Goal: Transaction & Acquisition: Purchase product/service

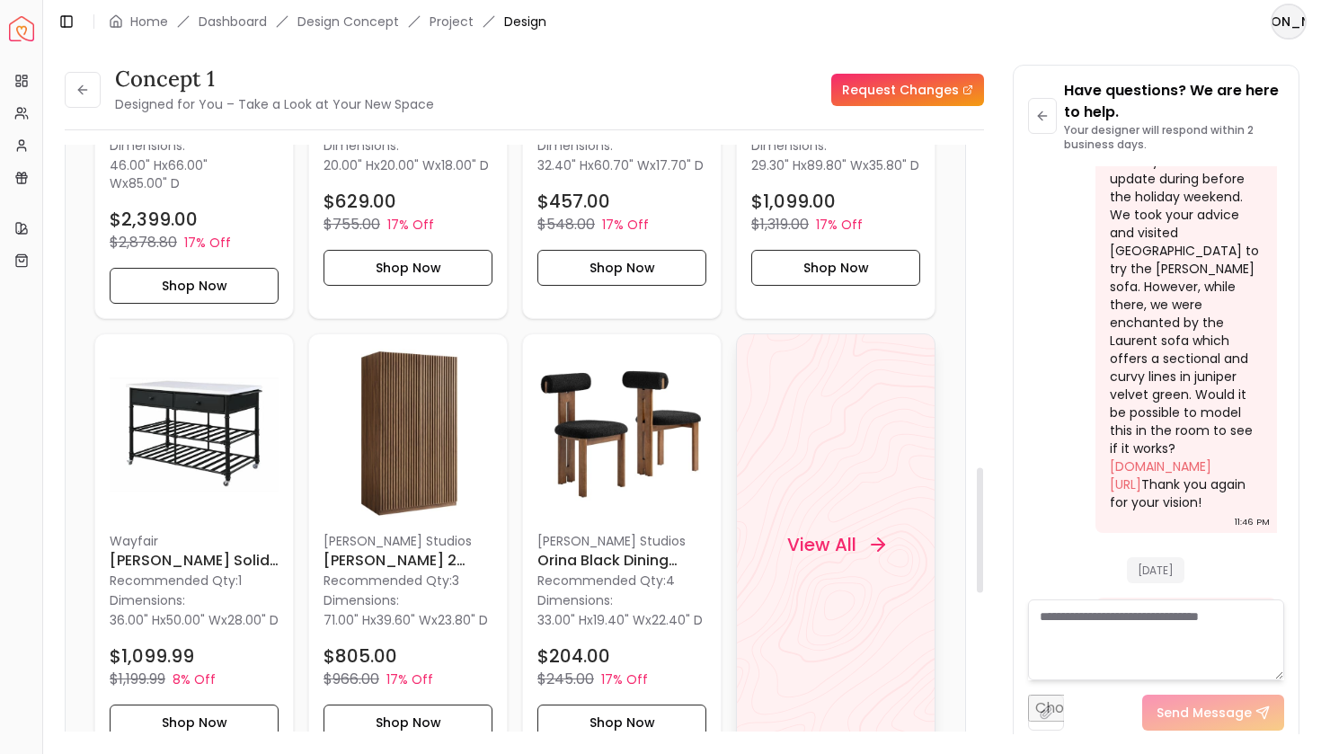
scroll to position [1566, 0]
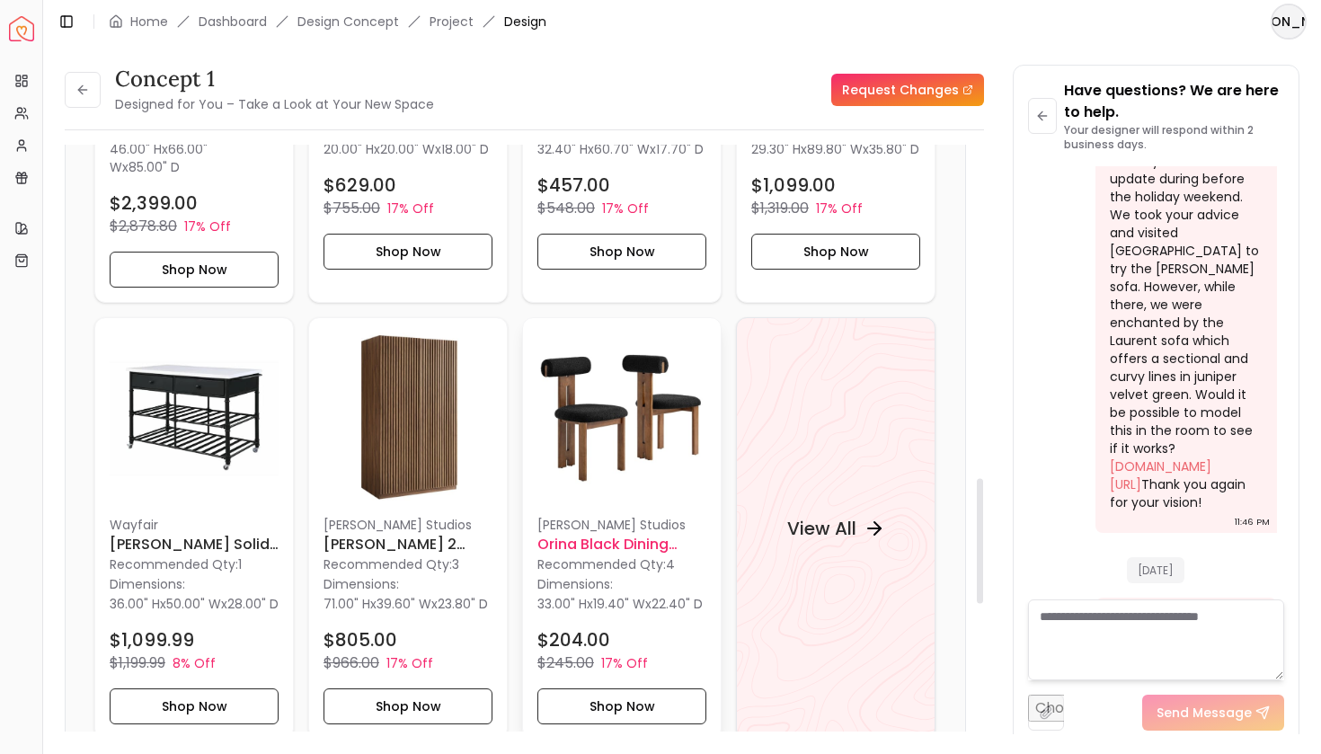
click at [650, 504] on div "[PERSON_NAME] Studios Orina Black Dining Chair - Set of 2 Recommended Qty: 4 Di…" at bounding box center [622, 528] width 198 height 421
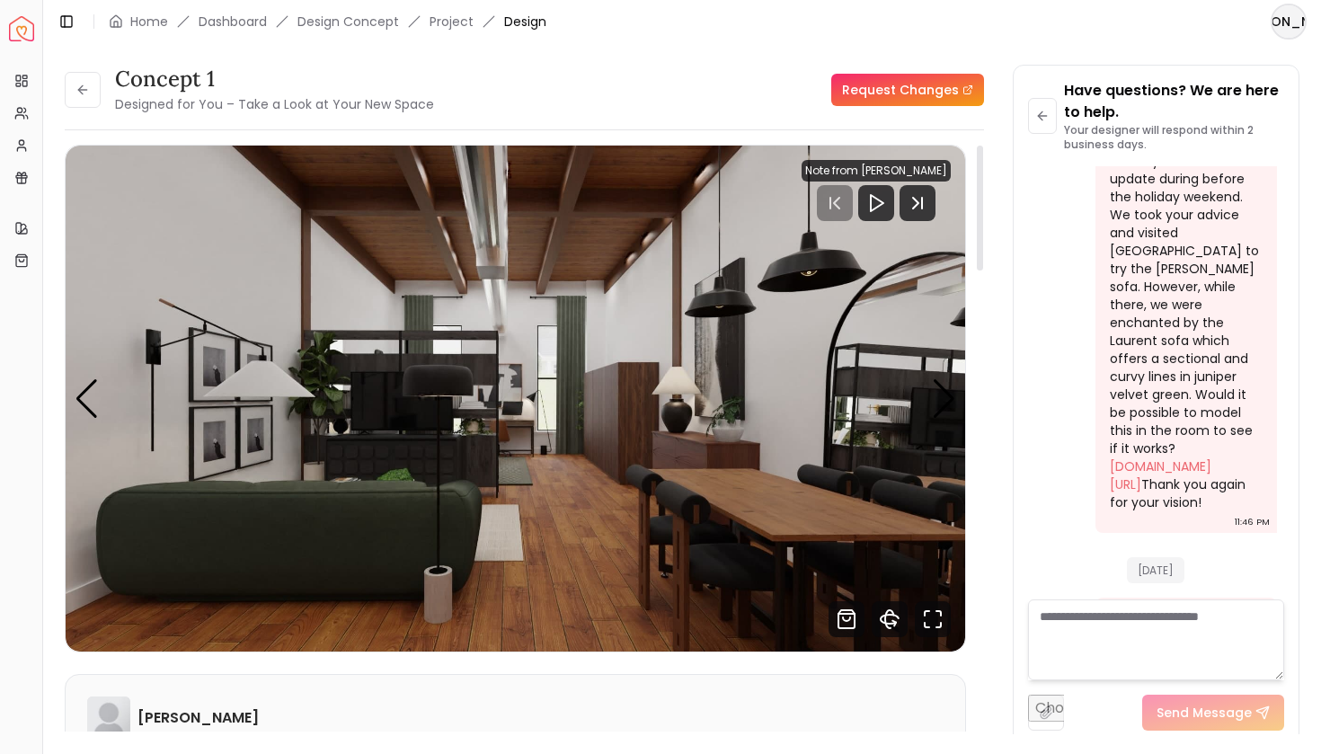
scroll to position [0, 0]
click at [922, 196] on icon "Next Track" at bounding box center [918, 203] width 36 height 36
click at [922, 210] on icon "Next Track" at bounding box center [918, 203] width 36 height 36
click at [846, 199] on div at bounding box center [876, 203] width 149 height 36
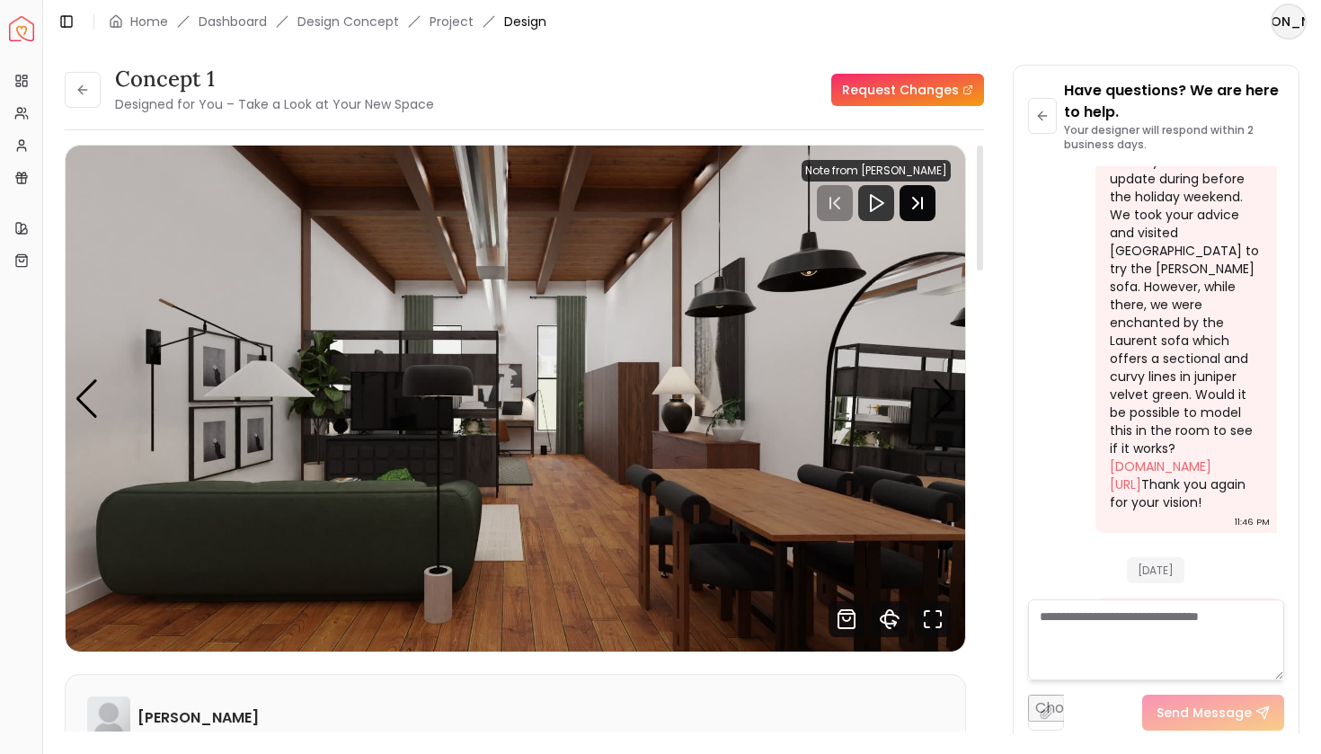
click at [920, 201] on icon "Next Track" at bounding box center [918, 203] width 36 height 36
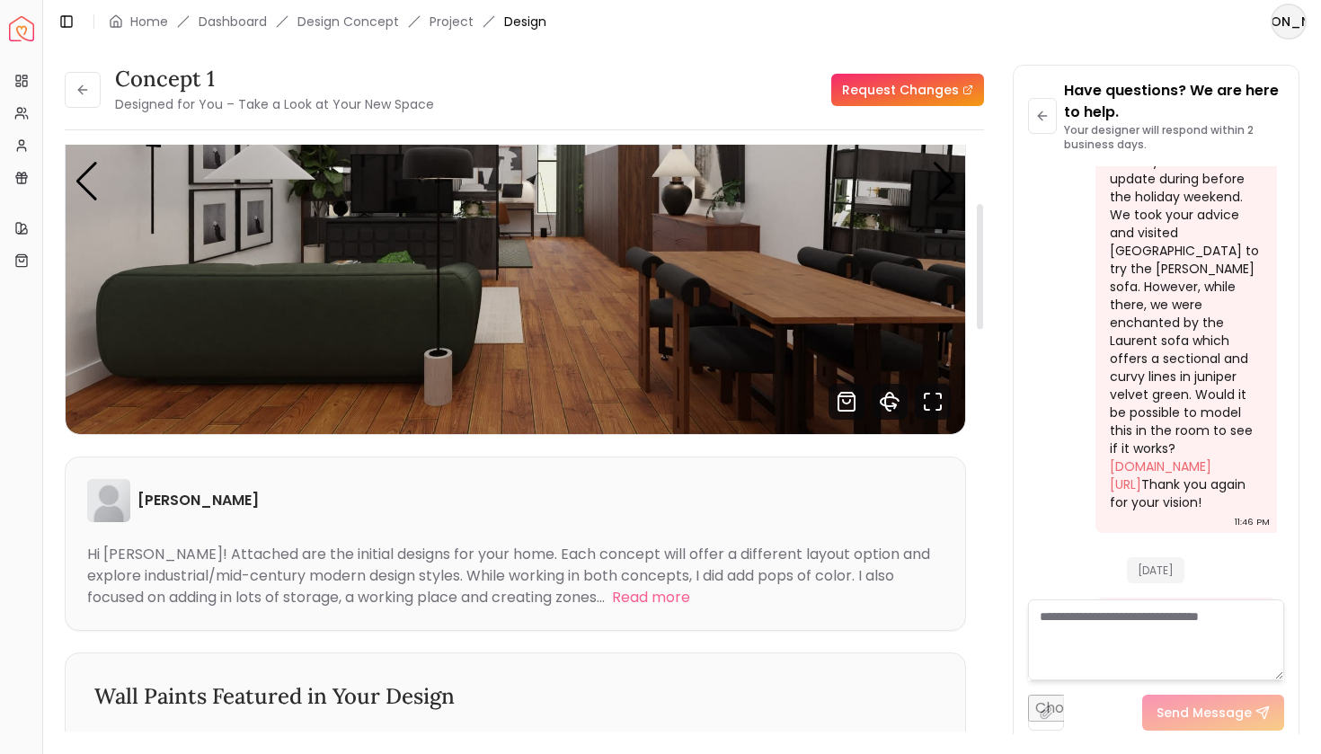
scroll to position [67, 0]
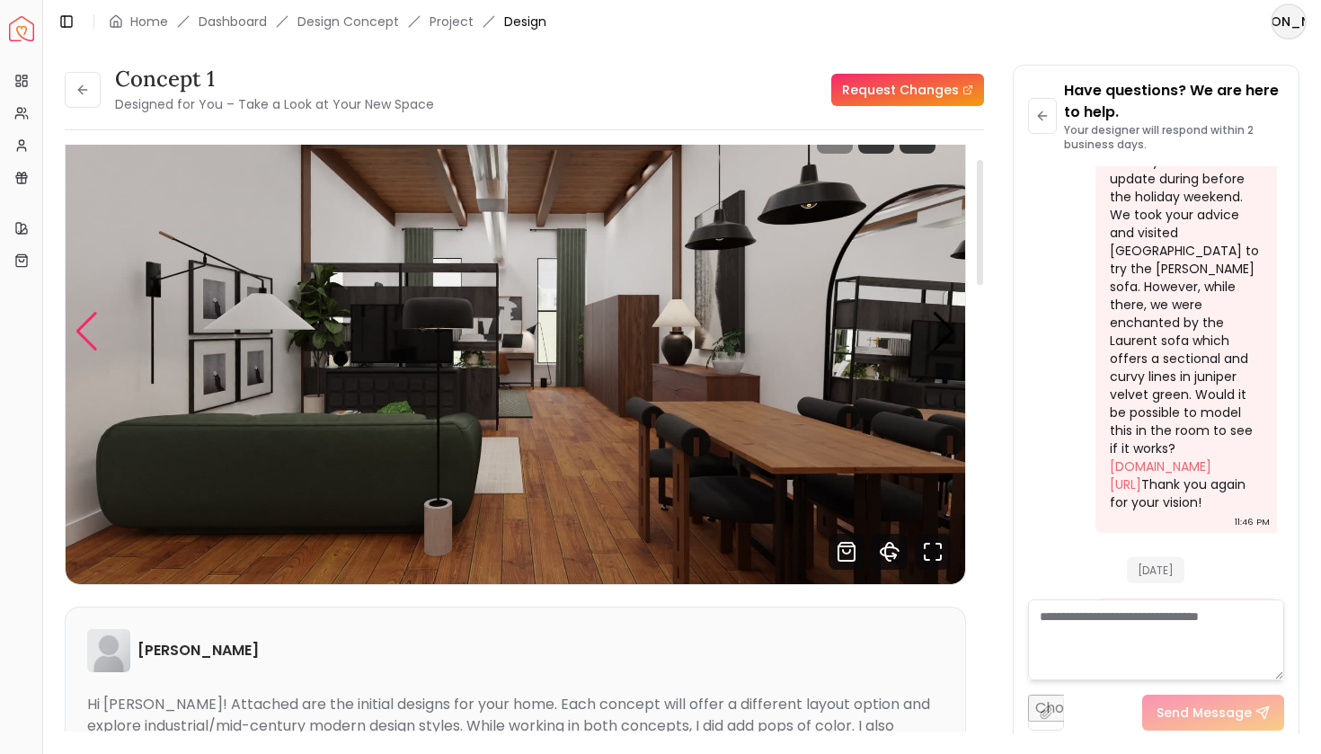
click at [94, 339] on div "Previous slide" at bounding box center [87, 332] width 24 height 40
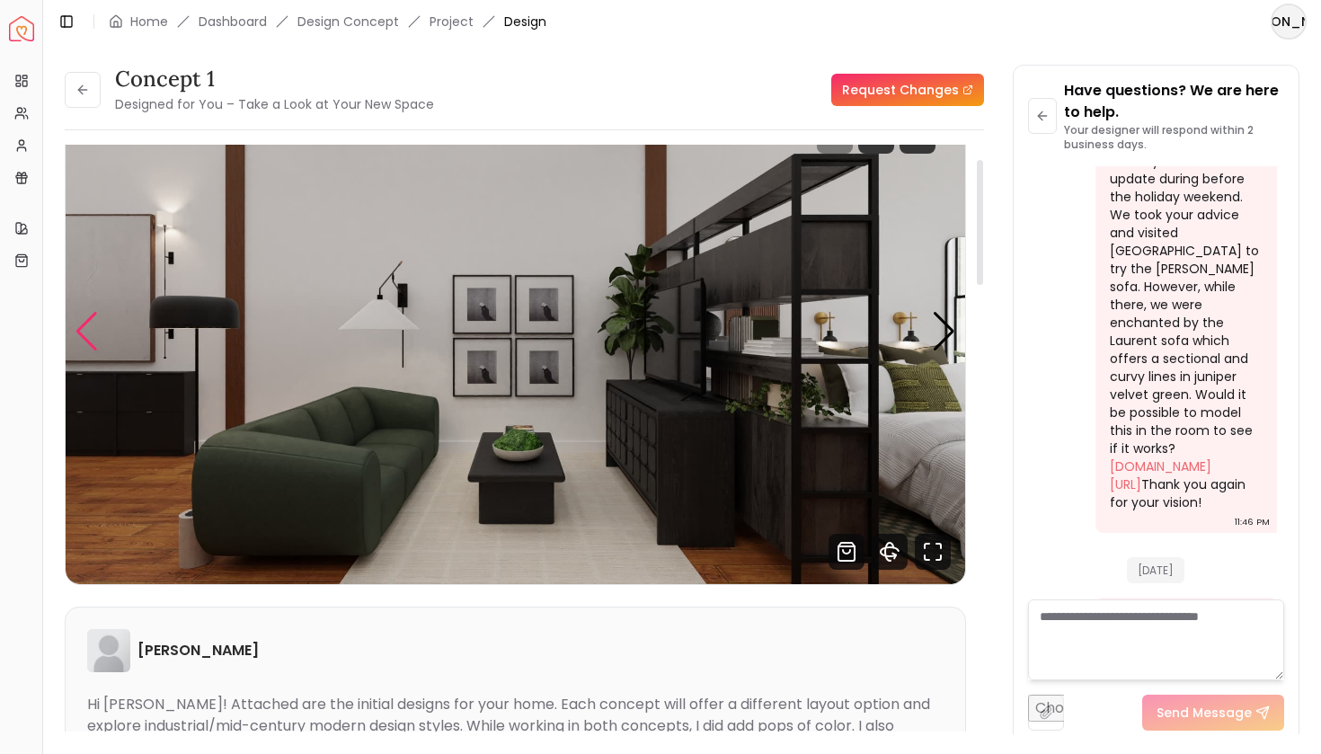
click at [94, 339] on div "Previous slide" at bounding box center [87, 332] width 24 height 40
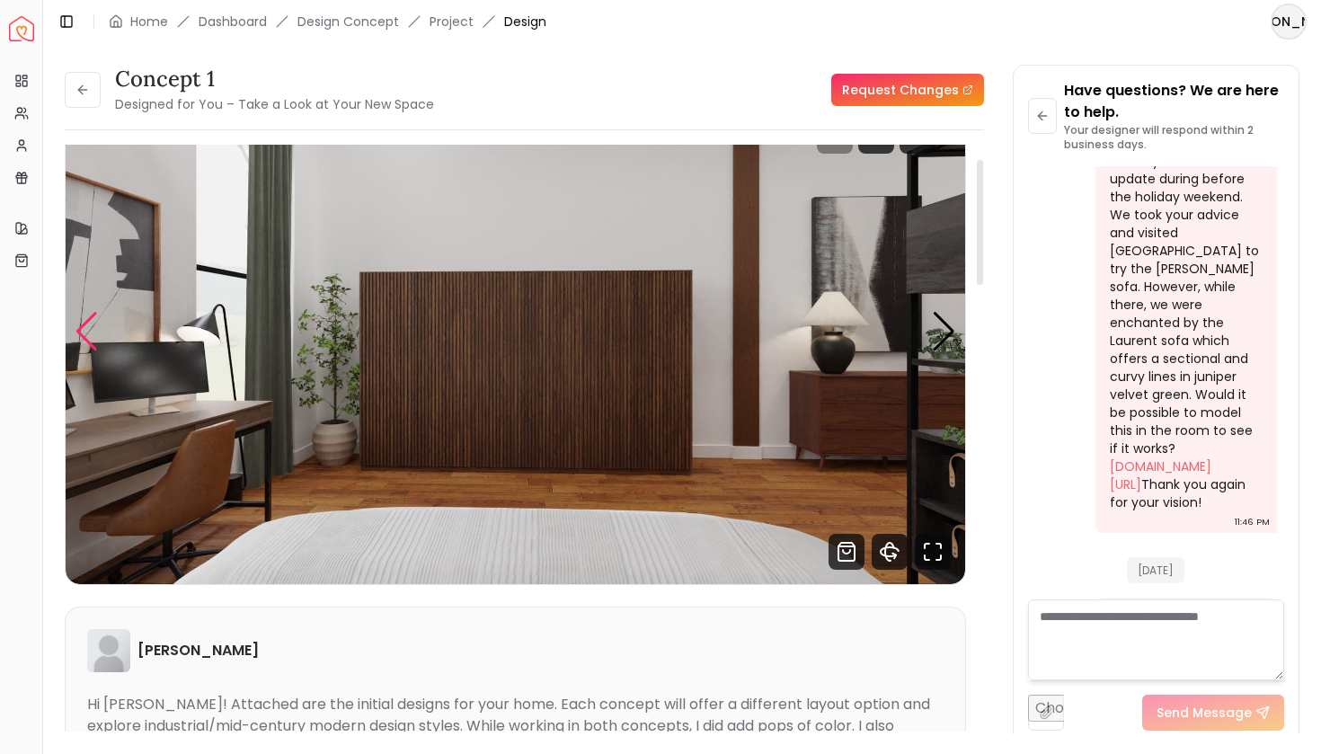
click at [84, 331] on div "Previous slide" at bounding box center [87, 332] width 24 height 40
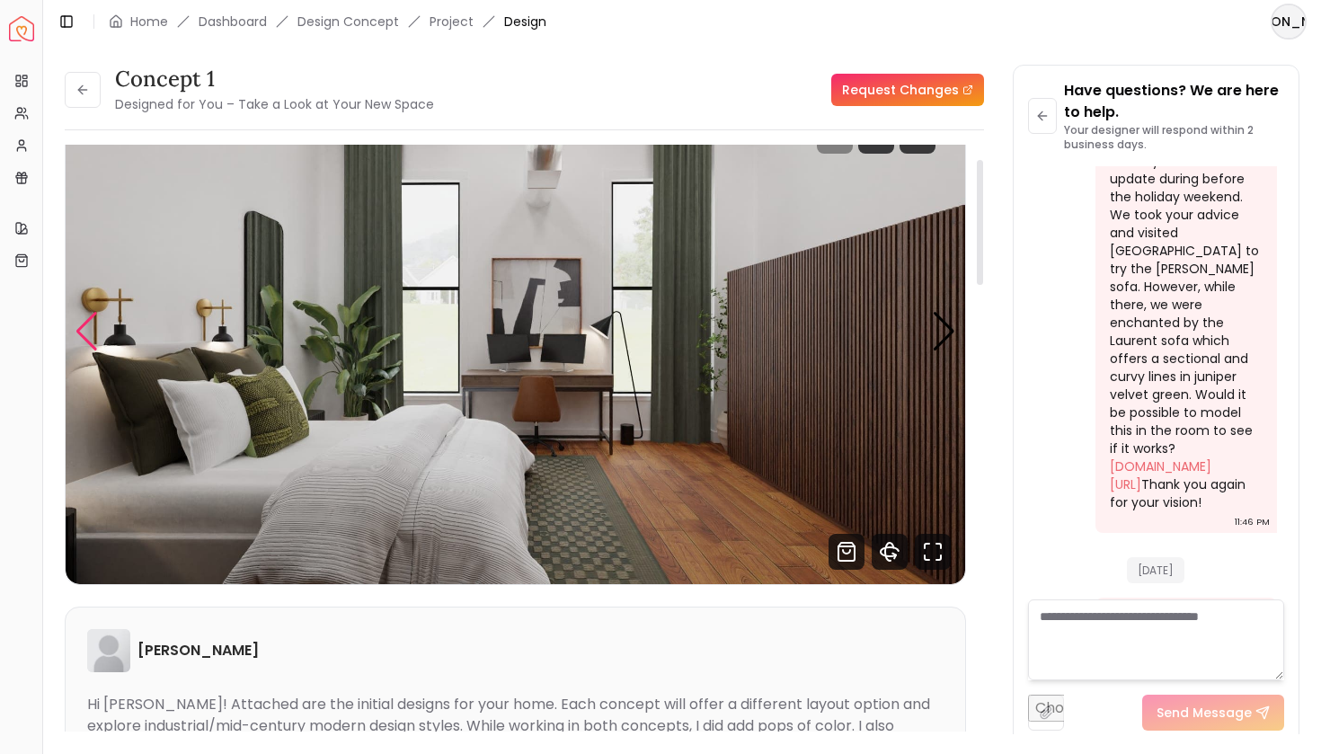
click at [84, 331] on div "Previous slide" at bounding box center [87, 332] width 24 height 40
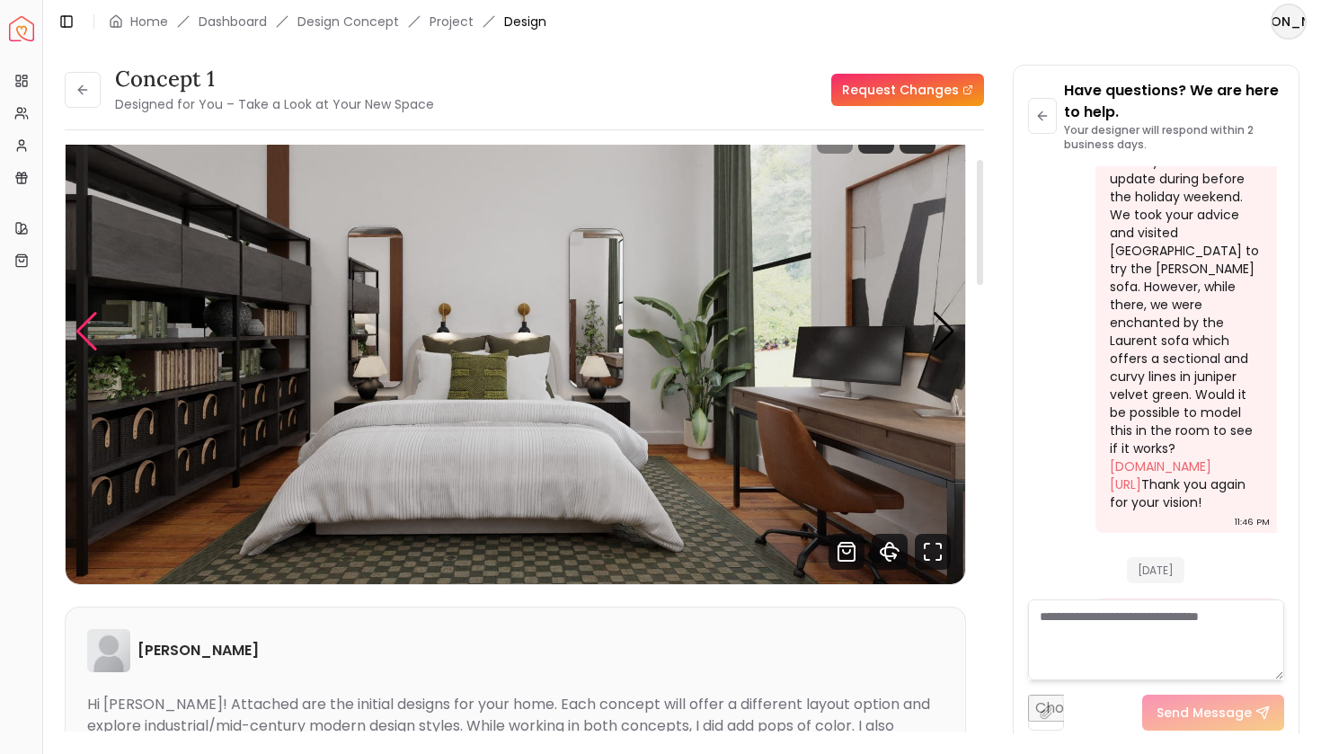
click at [84, 331] on div "Previous slide" at bounding box center [87, 332] width 24 height 40
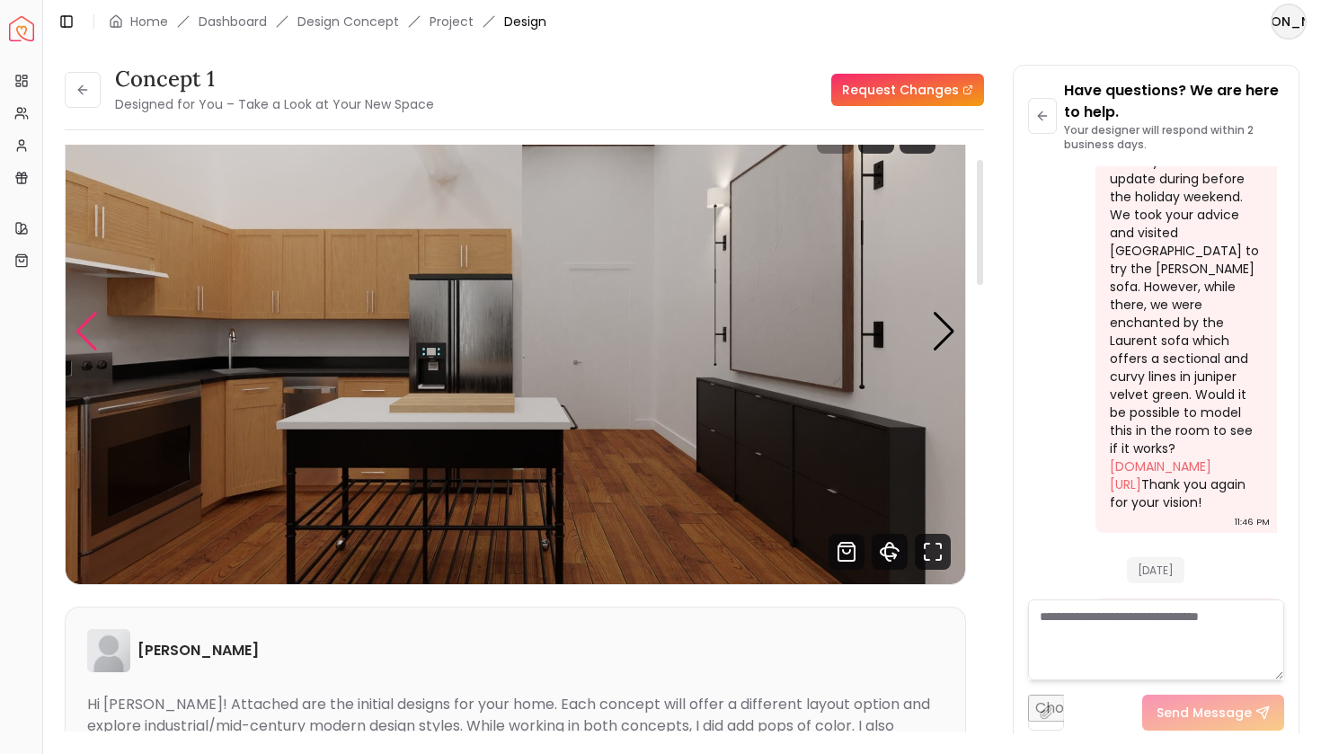
click at [84, 331] on div "Previous slide" at bounding box center [87, 332] width 24 height 40
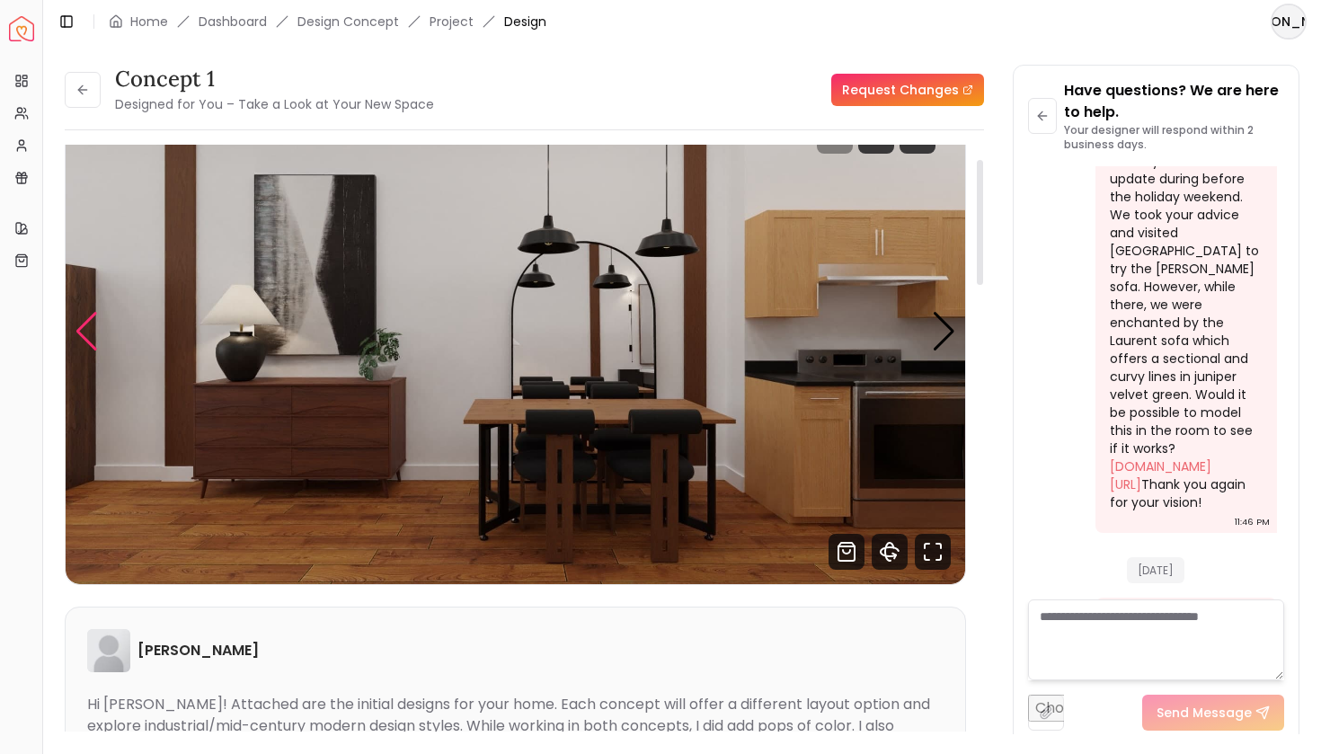
click at [84, 331] on div "Previous slide" at bounding box center [87, 332] width 24 height 40
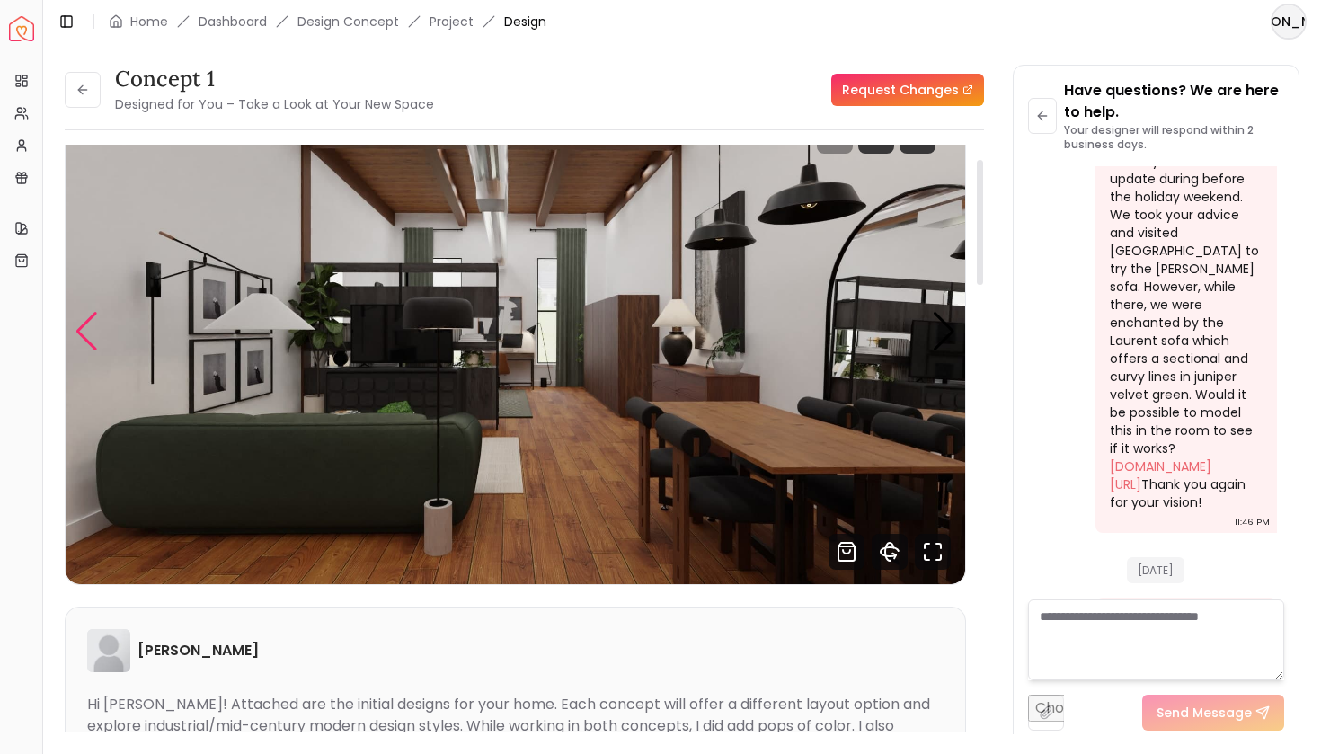
click at [84, 331] on div "Previous slide" at bounding box center [87, 332] width 24 height 40
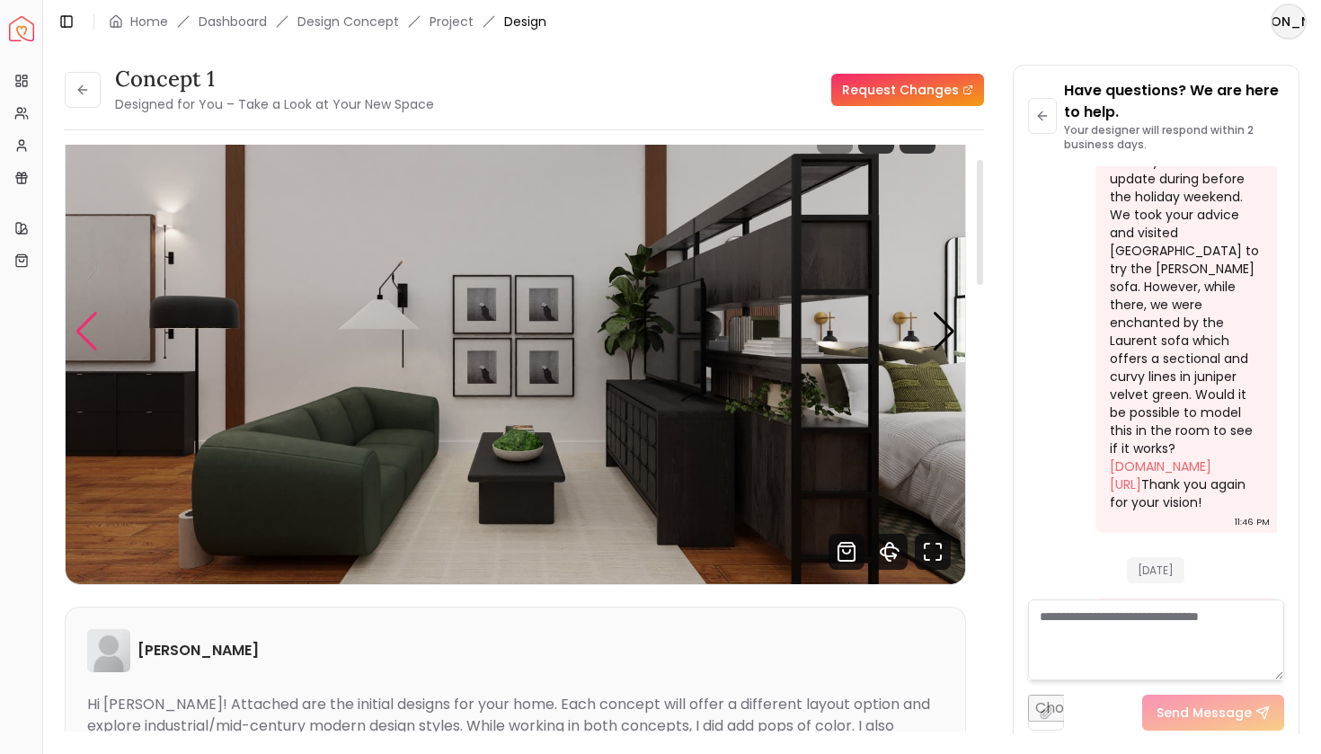
click at [84, 331] on div "Previous slide" at bounding box center [87, 332] width 24 height 40
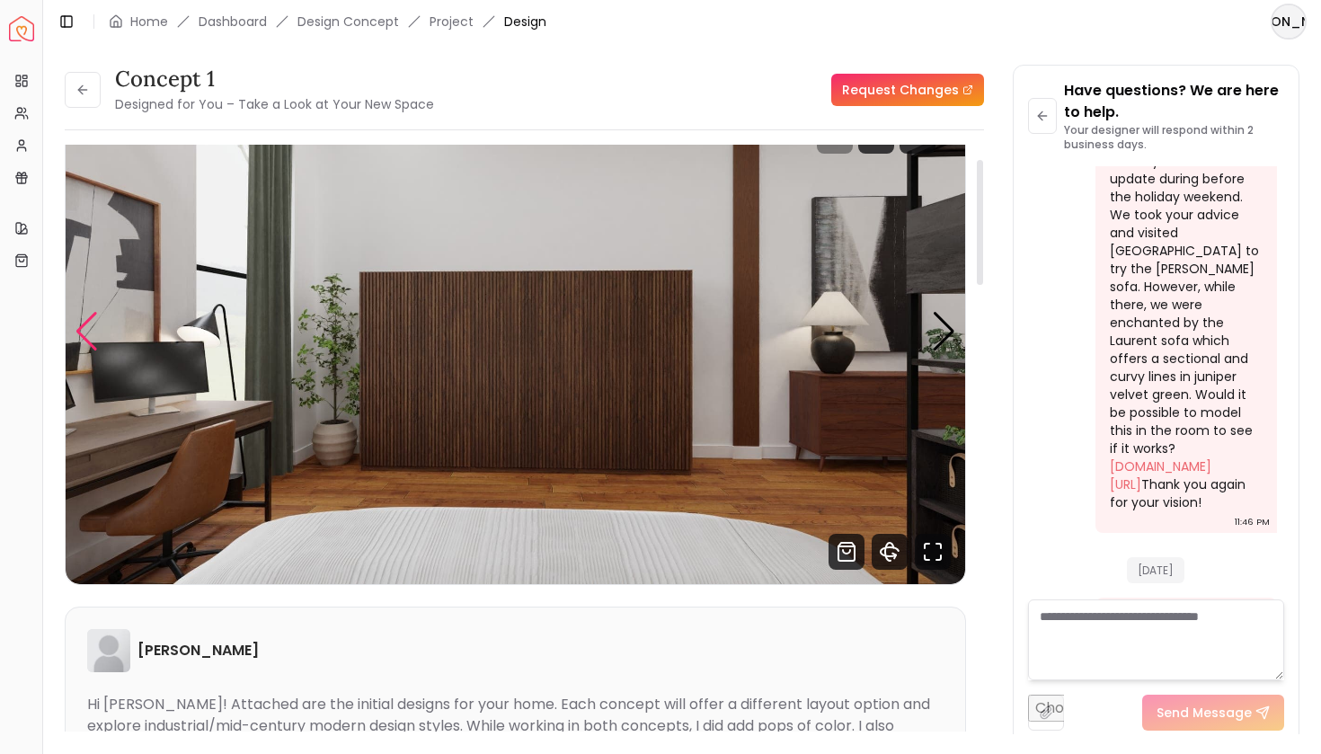
click at [84, 331] on div "Previous slide" at bounding box center [87, 332] width 24 height 40
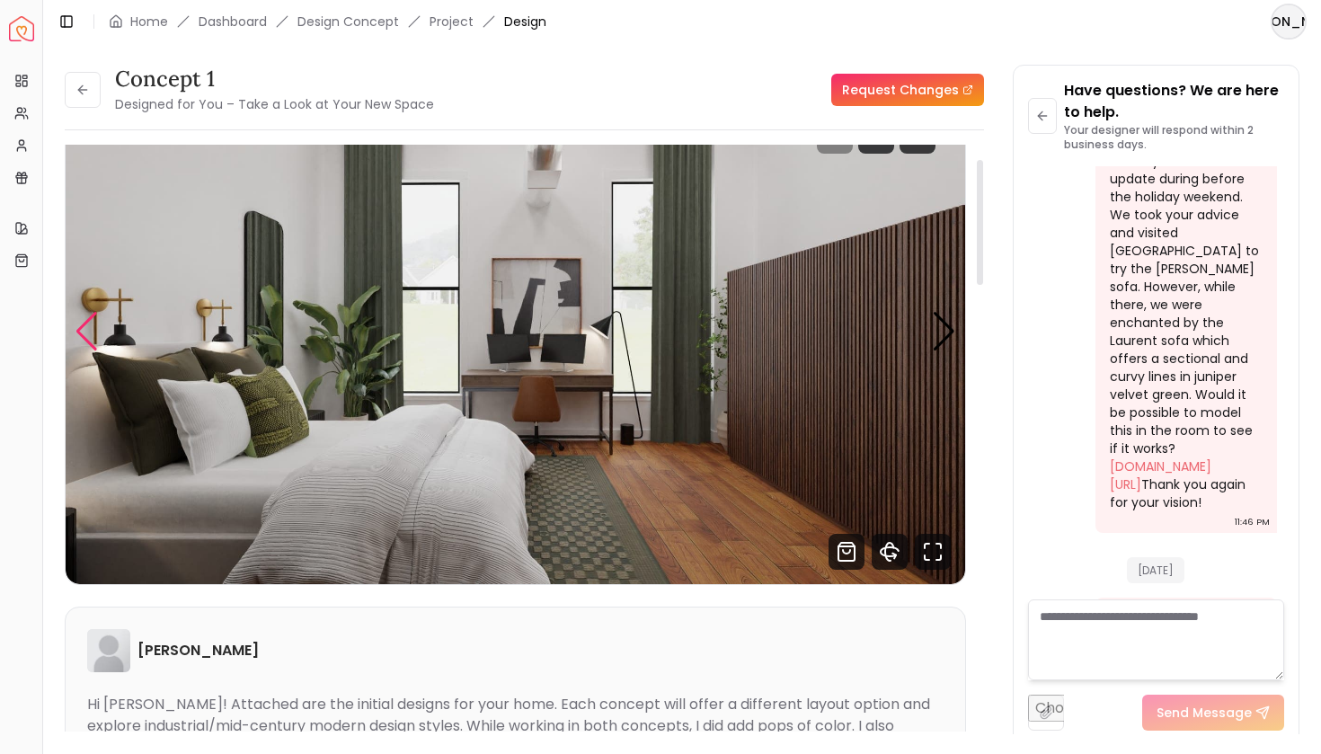
click at [84, 331] on div "Previous slide" at bounding box center [87, 332] width 24 height 40
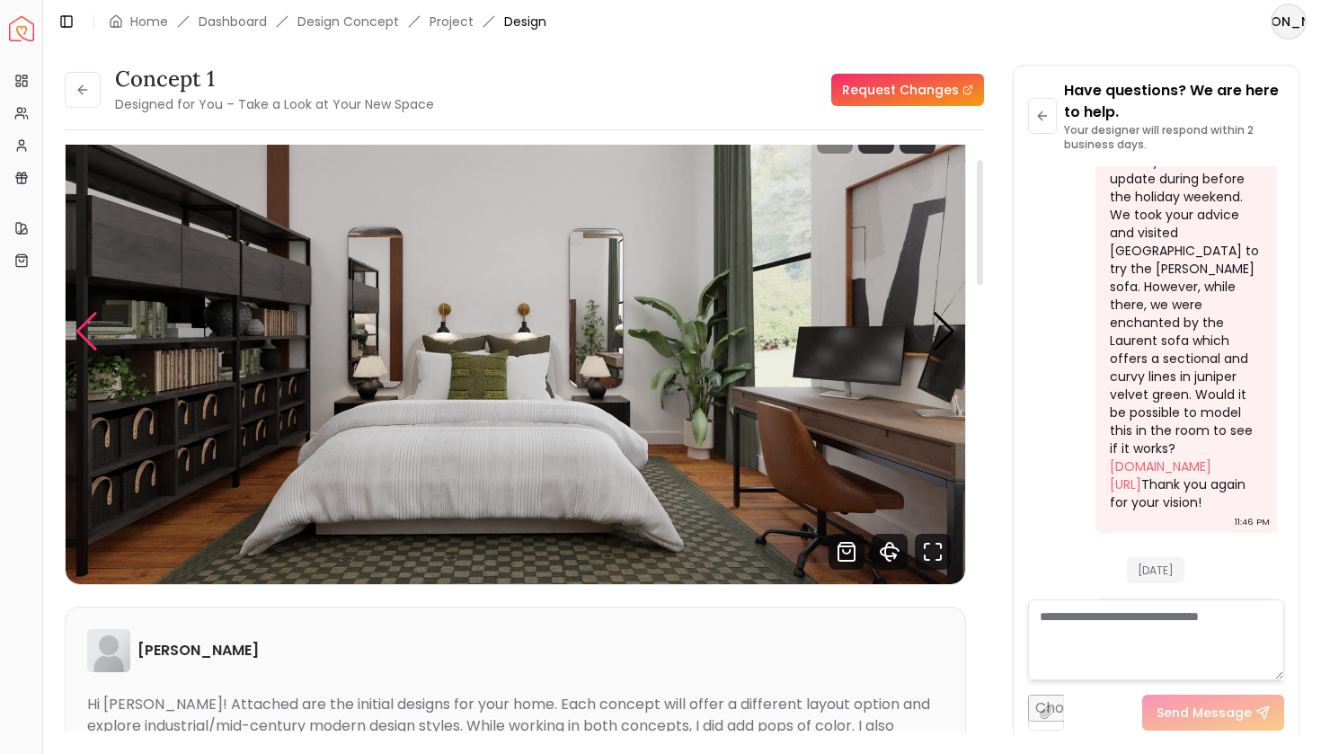
click at [84, 331] on div "Previous slide" at bounding box center [87, 332] width 24 height 40
